Goal: Task Accomplishment & Management: Use online tool/utility

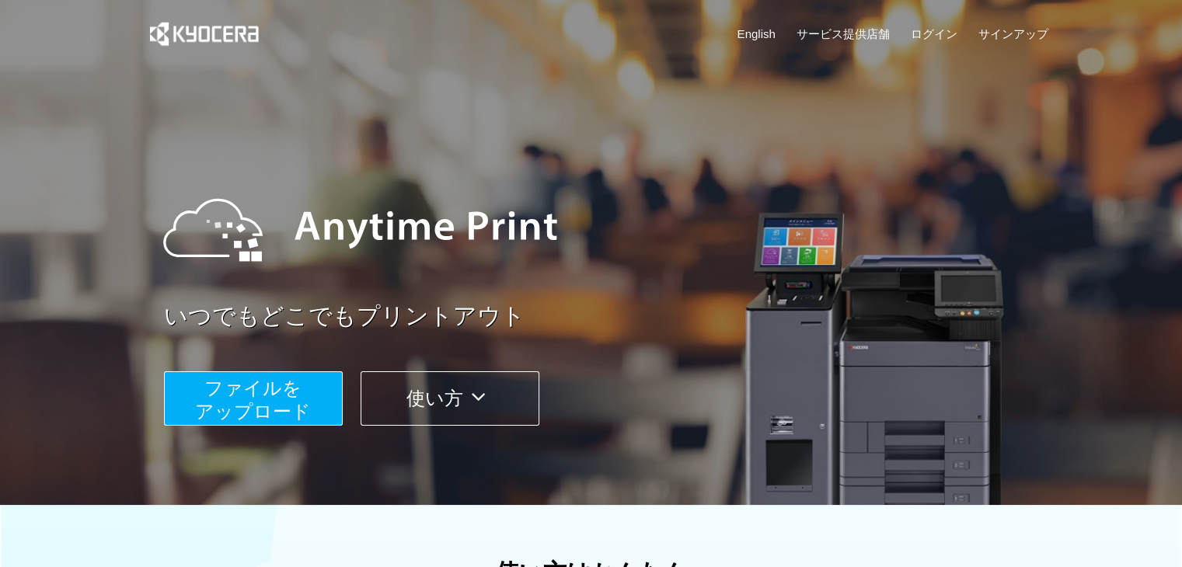
click at [239, 412] on span "ファイルを ​​アップロード" at bounding box center [253, 400] width 116 height 44
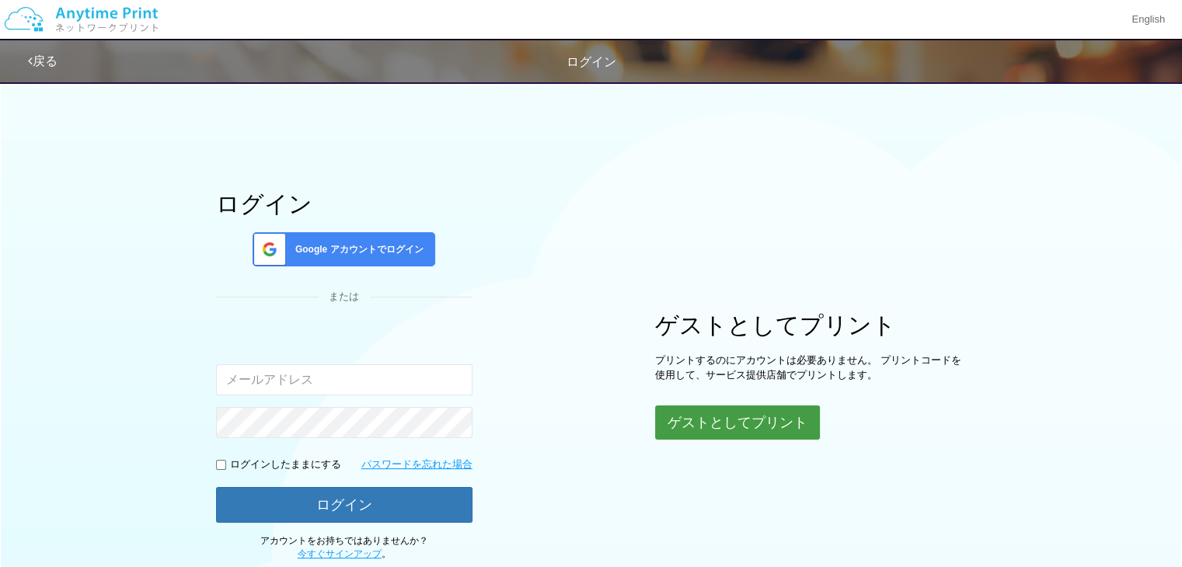
click at [777, 440] on div "ログイン Google アカウントでログイン または 入力されたメールアドレスまたはパスワードが正しくありません。 ログインしたままにする パスワードを忘れた…" at bounding box center [591, 317] width 933 height 489
click at [763, 417] on button "ゲストとしてプリント" at bounding box center [737, 423] width 165 height 34
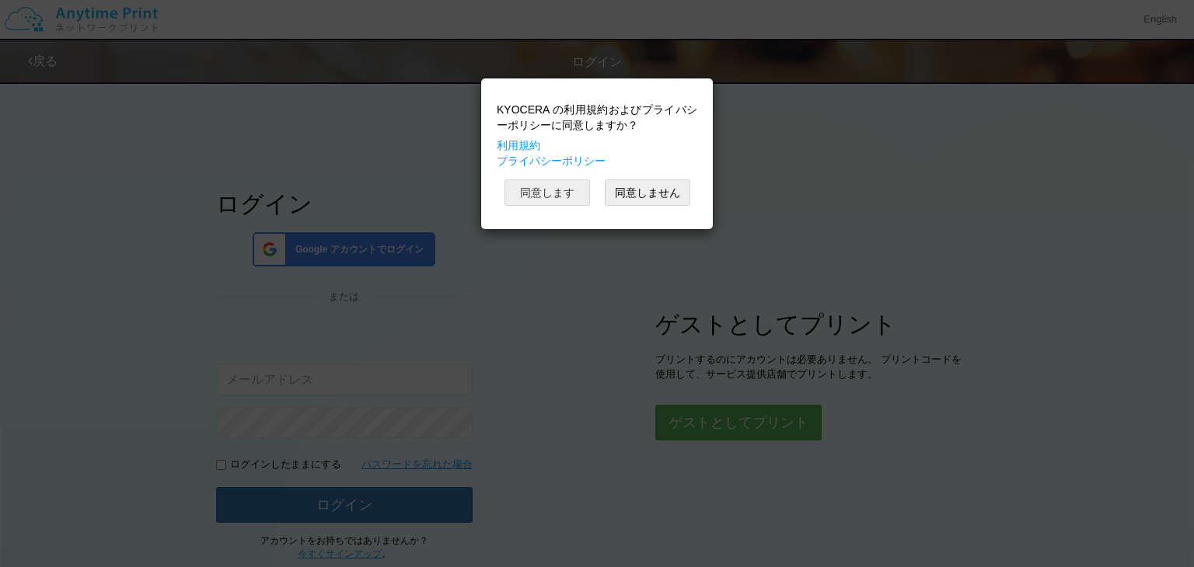
click at [547, 197] on button "同意します" at bounding box center [547, 193] width 86 height 26
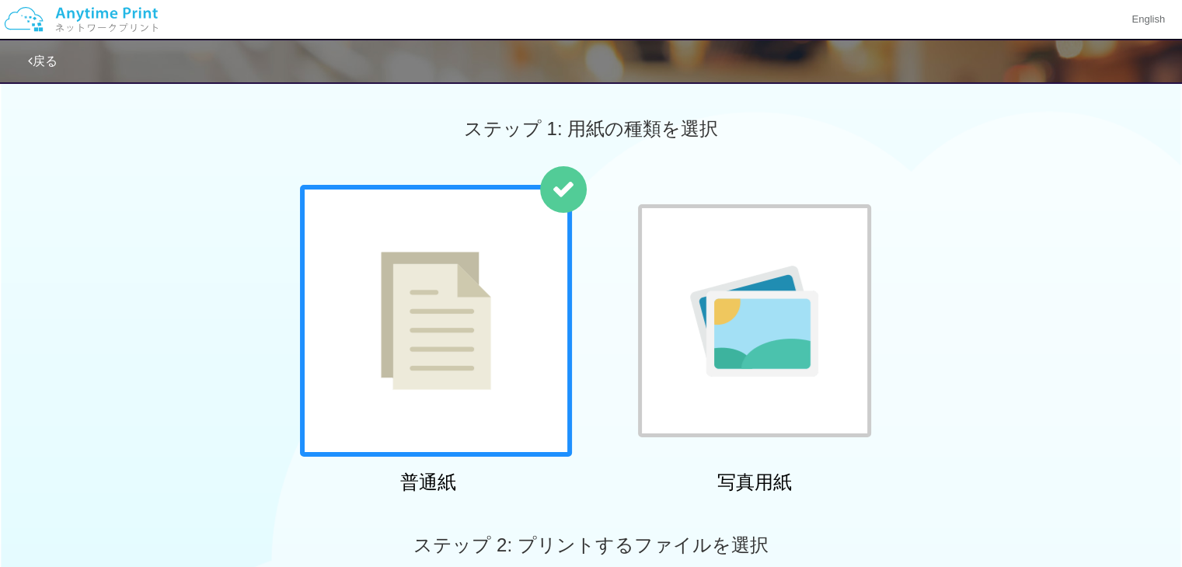
click at [433, 462] on div "普通紙" at bounding box center [428, 343] width 272 height 316
click at [463, 424] on div at bounding box center [436, 321] width 272 height 272
click at [481, 316] on img at bounding box center [436, 321] width 110 height 138
click at [515, 415] on div at bounding box center [436, 321] width 272 height 272
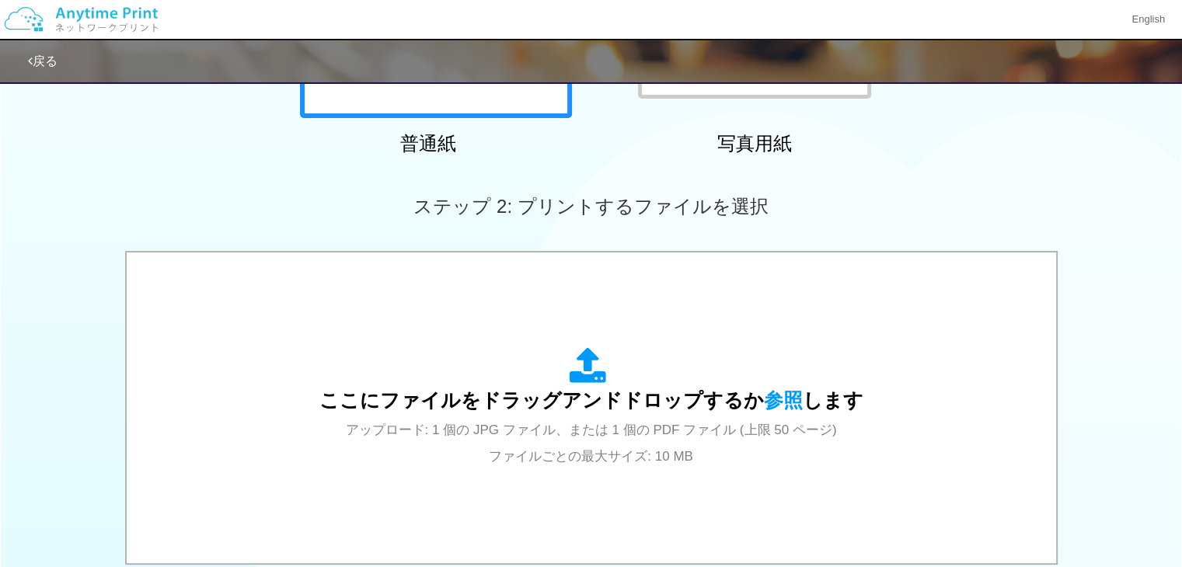
scroll to position [350, 0]
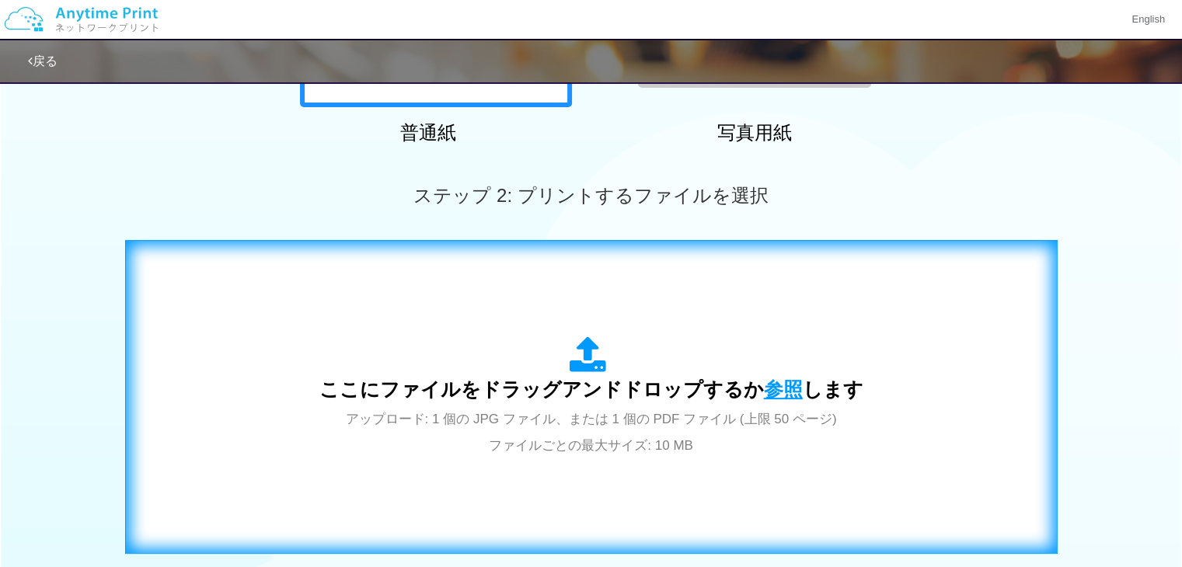
click at [790, 390] on span "参照" at bounding box center [783, 390] width 39 height 22
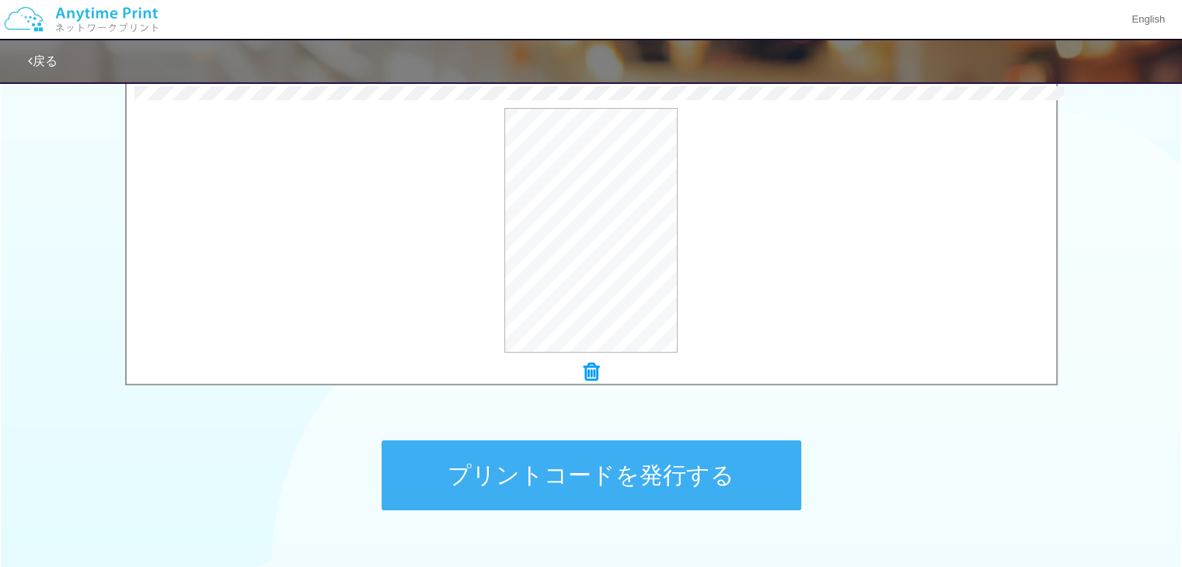
scroll to position [527, 0]
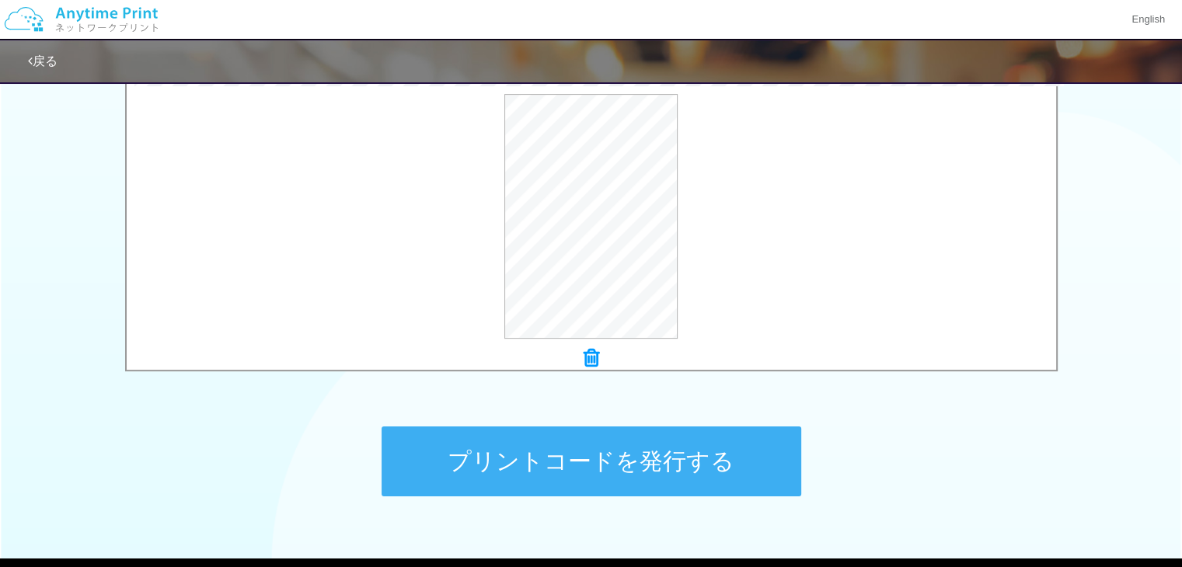
click at [714, 452] on button "プリントコードを発行する" at bounding box center [592, 462] width 420 height 70
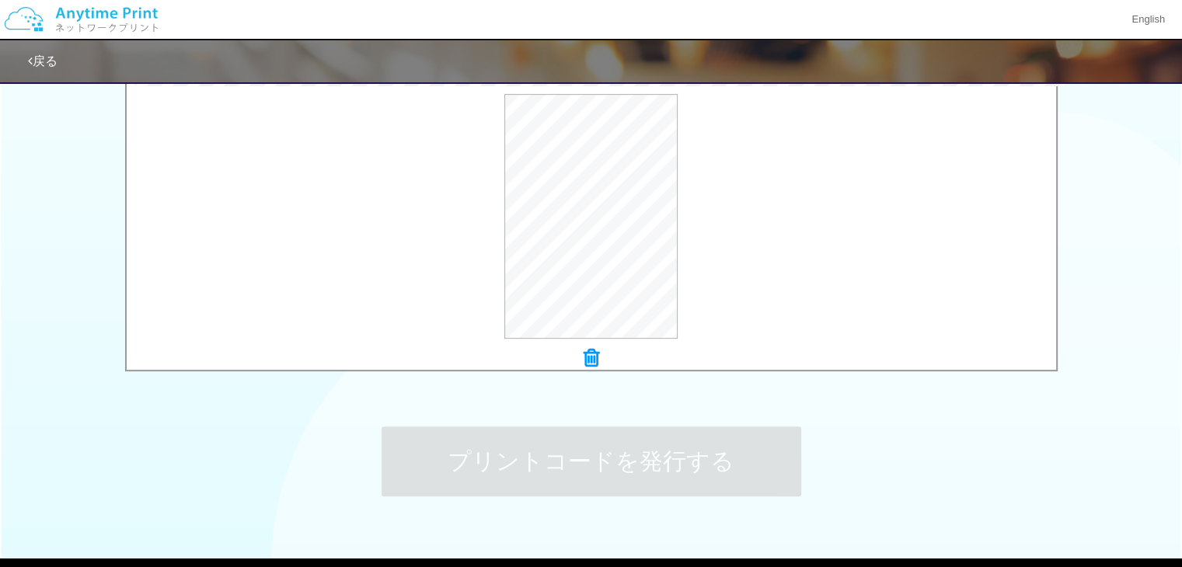
scroll to position [0, 0]
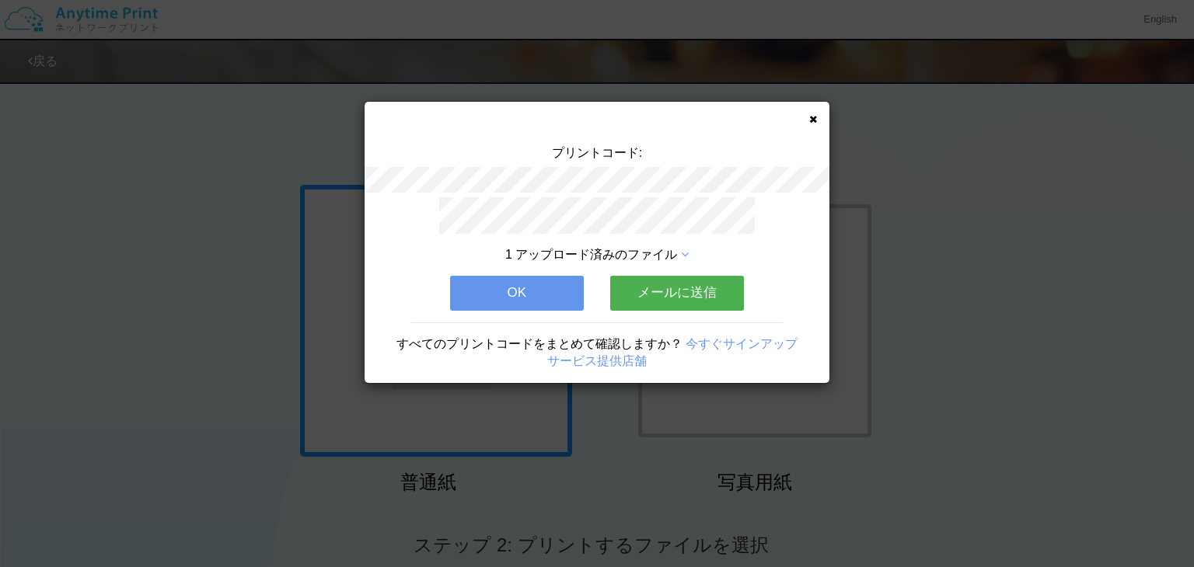
click at [479, 280] on button "OK" at bounding box center [517, 293] width 134 height 34
